Goal: Book appointment/travel/reservation

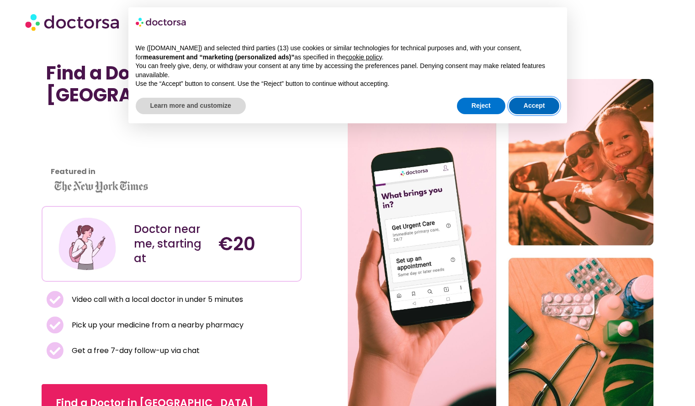
click at [540, 106] on button "Accept" at bounding box center [534, 106] width 51 height 16
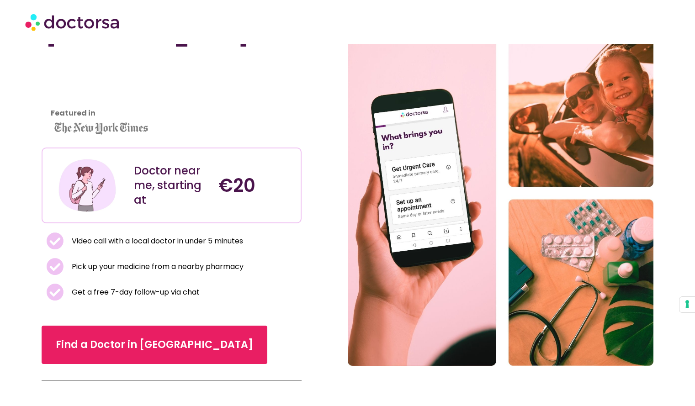
scroll to position [64, 0]
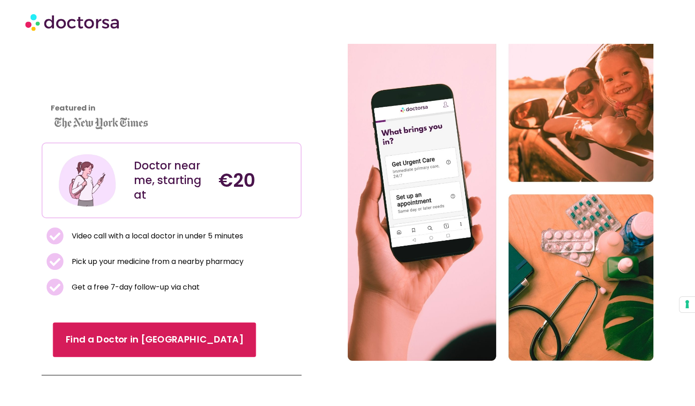
click at [148, 338] on span "Find a Doctor in Montpellier" at bounding box center [155, 340] width 178 height 13
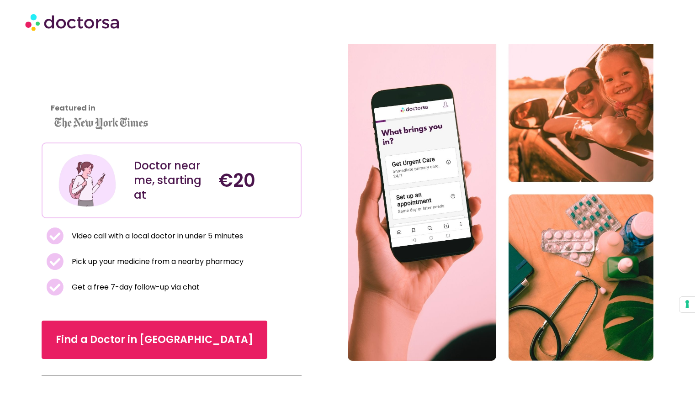
scroll to position [63, 0]
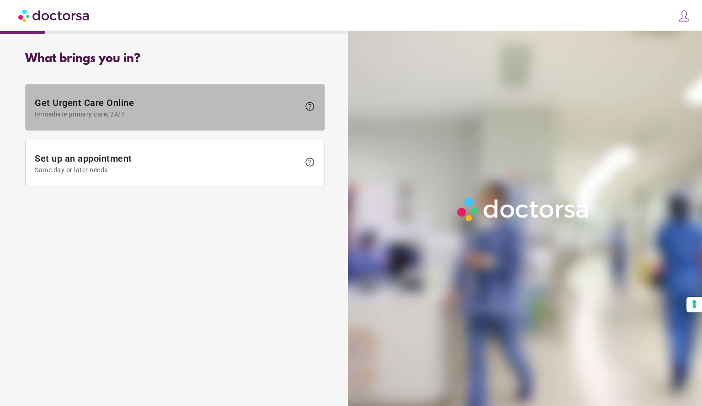
click at [117, 124] on span at bounding box center [175, 108] width 299 height 46
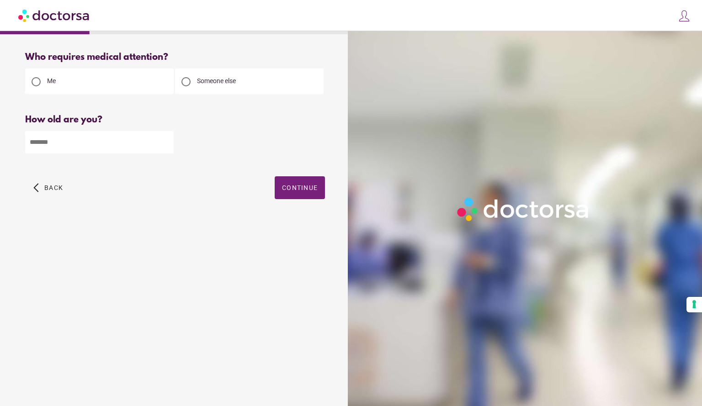
click at [127, 145] on input "number" at bounding box center [99, 142] width 148 height 22
type input "**"
click at [305, 191] on span "Continue" at bounding box center [300, 187] width 36 height 7
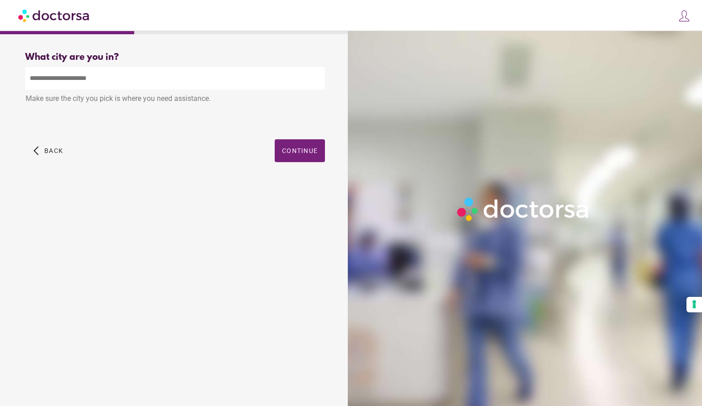
click at [107, 81] on input "text" at bounding box center [175, 78] width 300 height 22
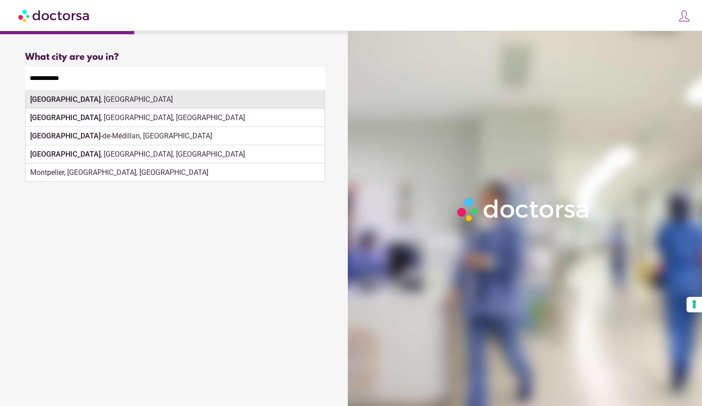
click at [148, 95] on div "[GEOGRAPHIC_DATA] , [GEOGRAPHIC_DATA]" at bounding box center [175, 99] width 299 height 18
type input "**********"
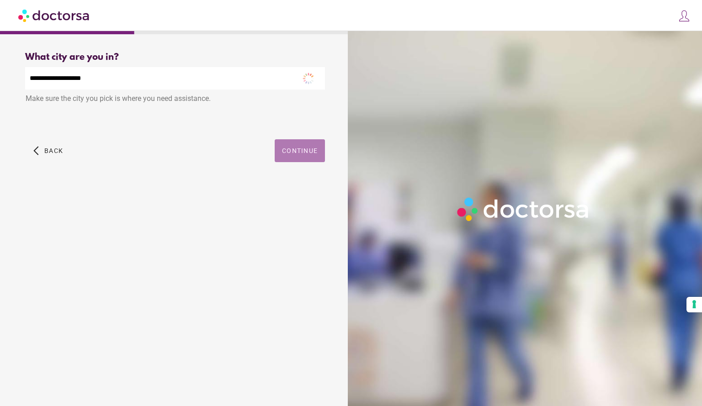
click at [287, 153] on span "Continue" at bounding box center [300, 150] width 36 height 7
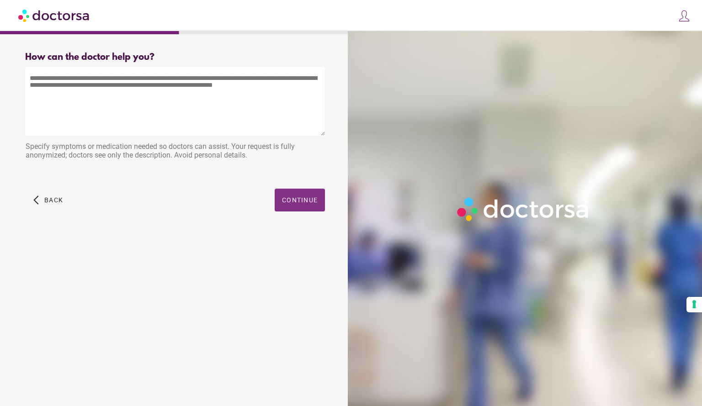
click at [276, 195] on span "button" at bounding box center [300, 200] width 50 height 23
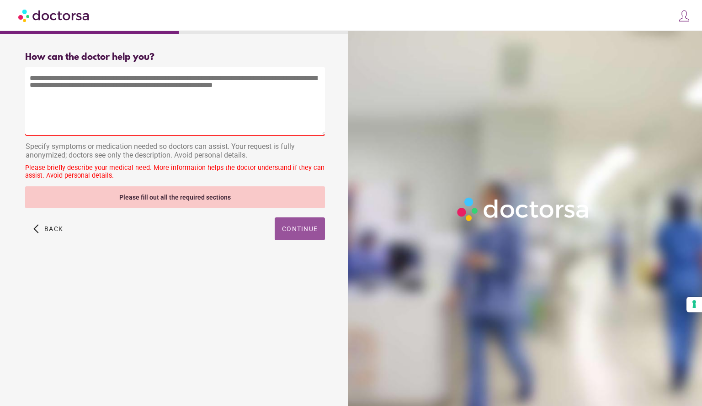
click at [126, 111] on textarea at bounding box center [175, 101] width 300 height 69
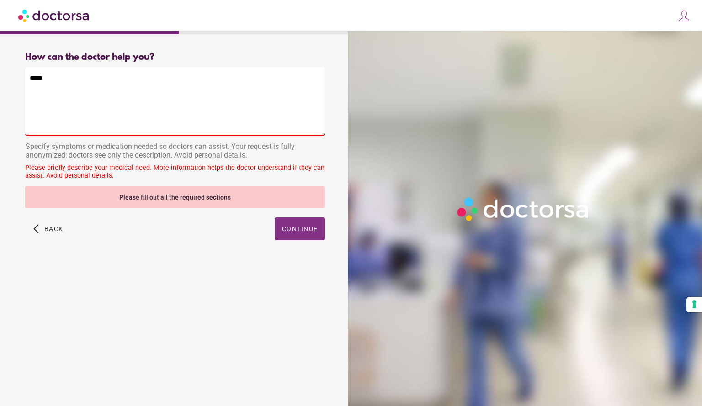
type textarea "****"
click at [294, 238] on span "button" at bounding box center [300, 228] width 50 height 23
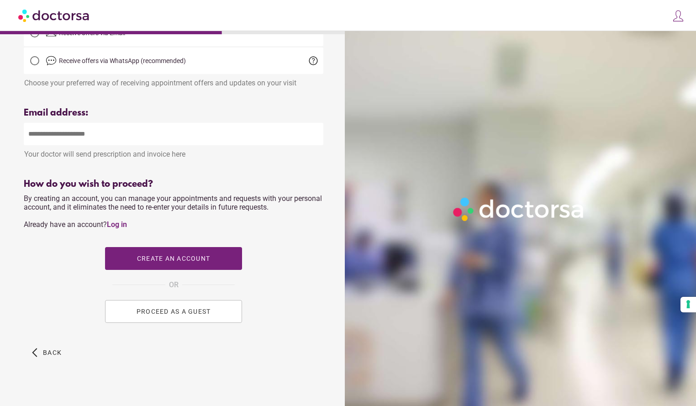
scroll to position [259, 0]
